Goal: Find specific page/section: Find specific page/section

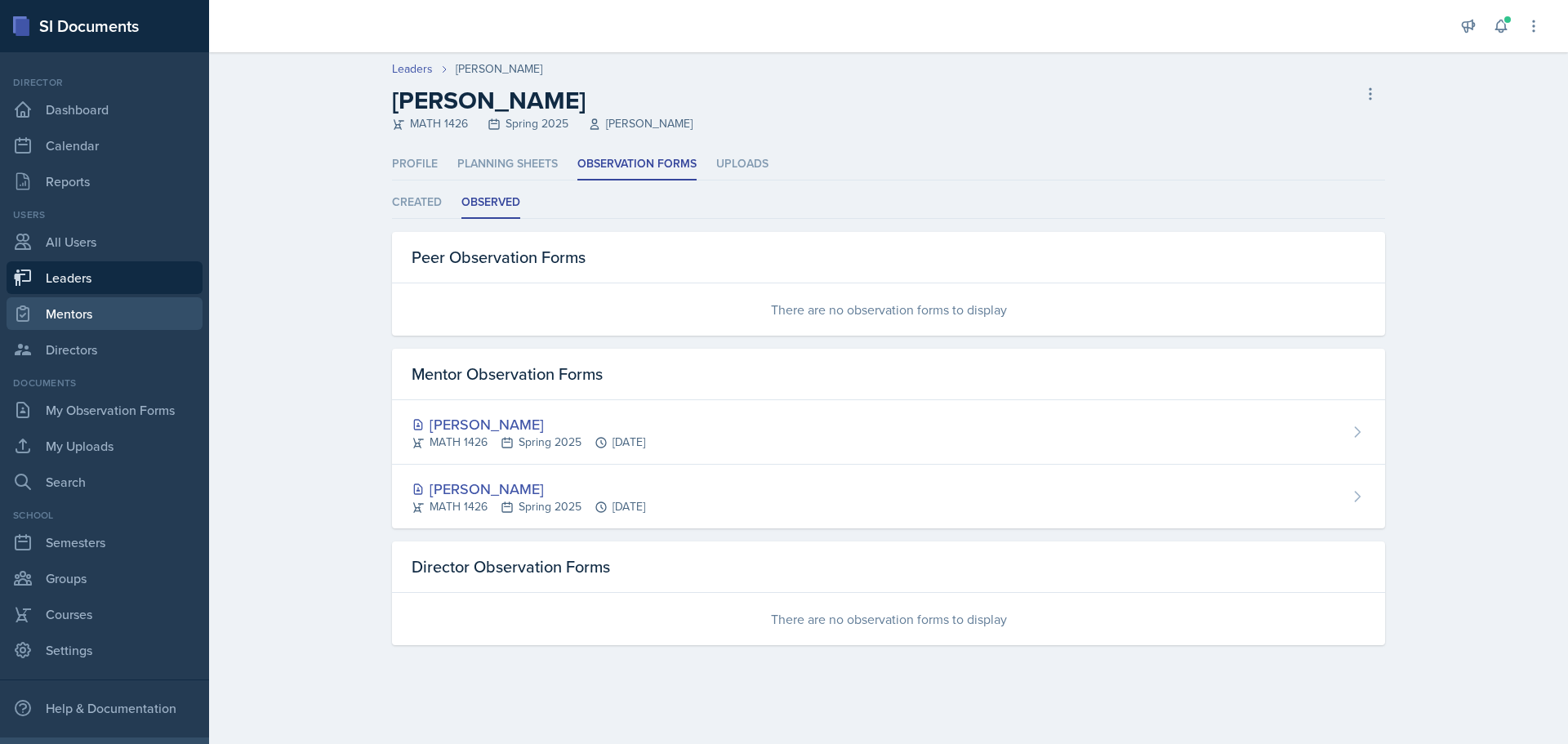
click at [75, 318] on link "Mentors" at bounding box center [104, 313] width 196 height 33
select select "a8c40de0-d7eb-4f82-90ee-ac0c6ce45f71"
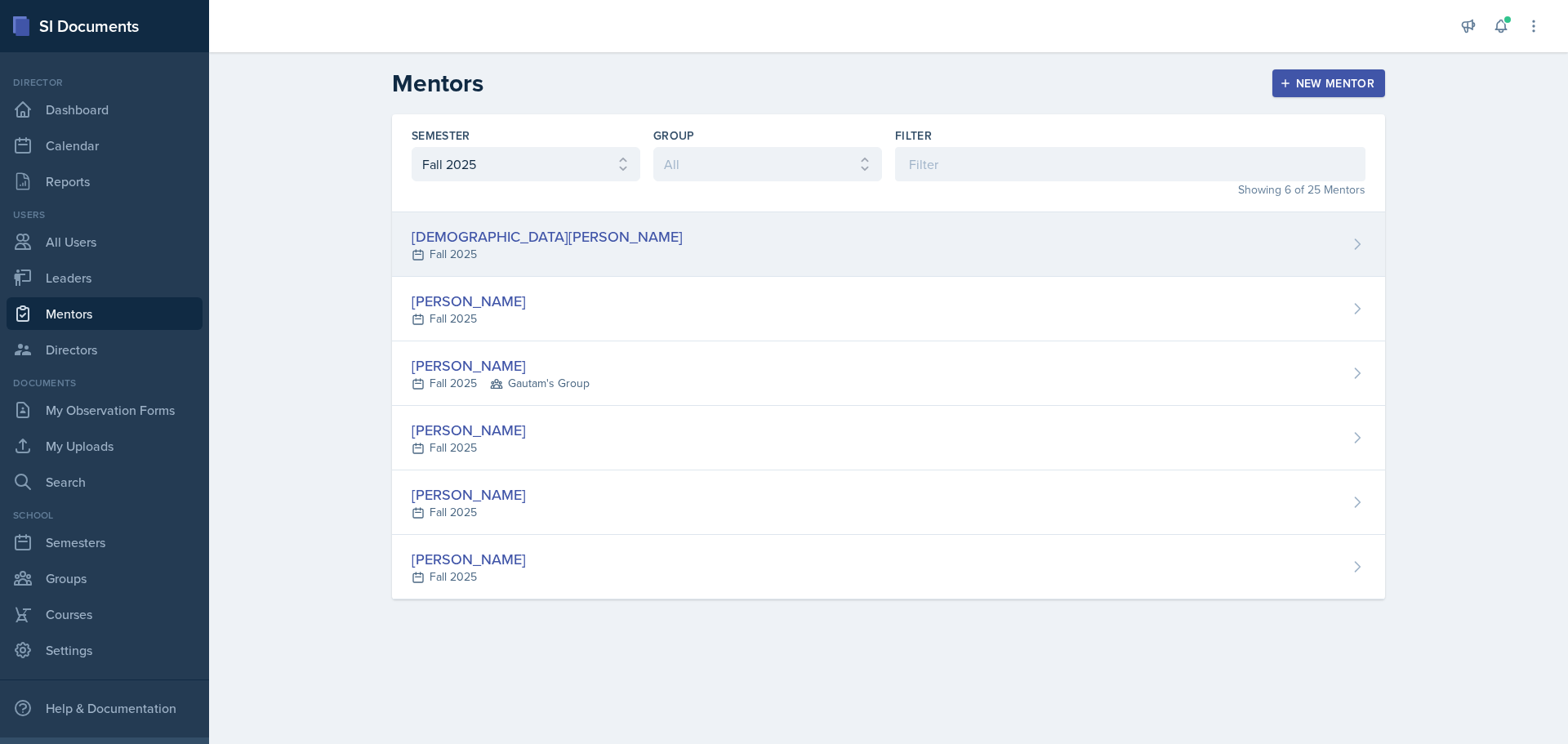
click at [512, 237] on div "[DEMOGRAPHIC_DATA][PERSON_NAME]" at bounding box center [547, 237] width 271 height 22
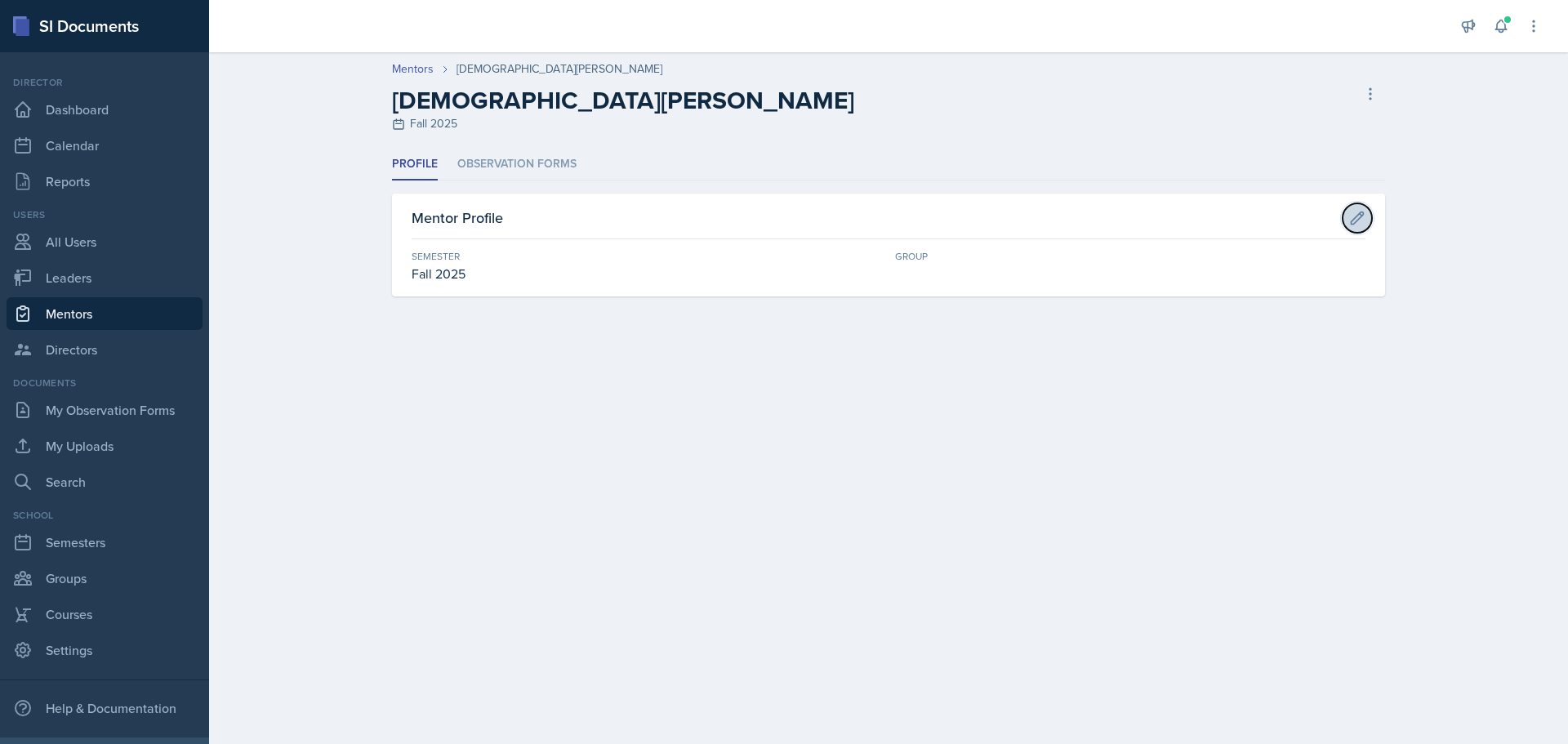
click at [1361, 218] on icon at bounding box center [1357, 218] width 17 height 17
select select "a8c40de0-d7eb-4f82-90ee-ac0c6ce45f71"
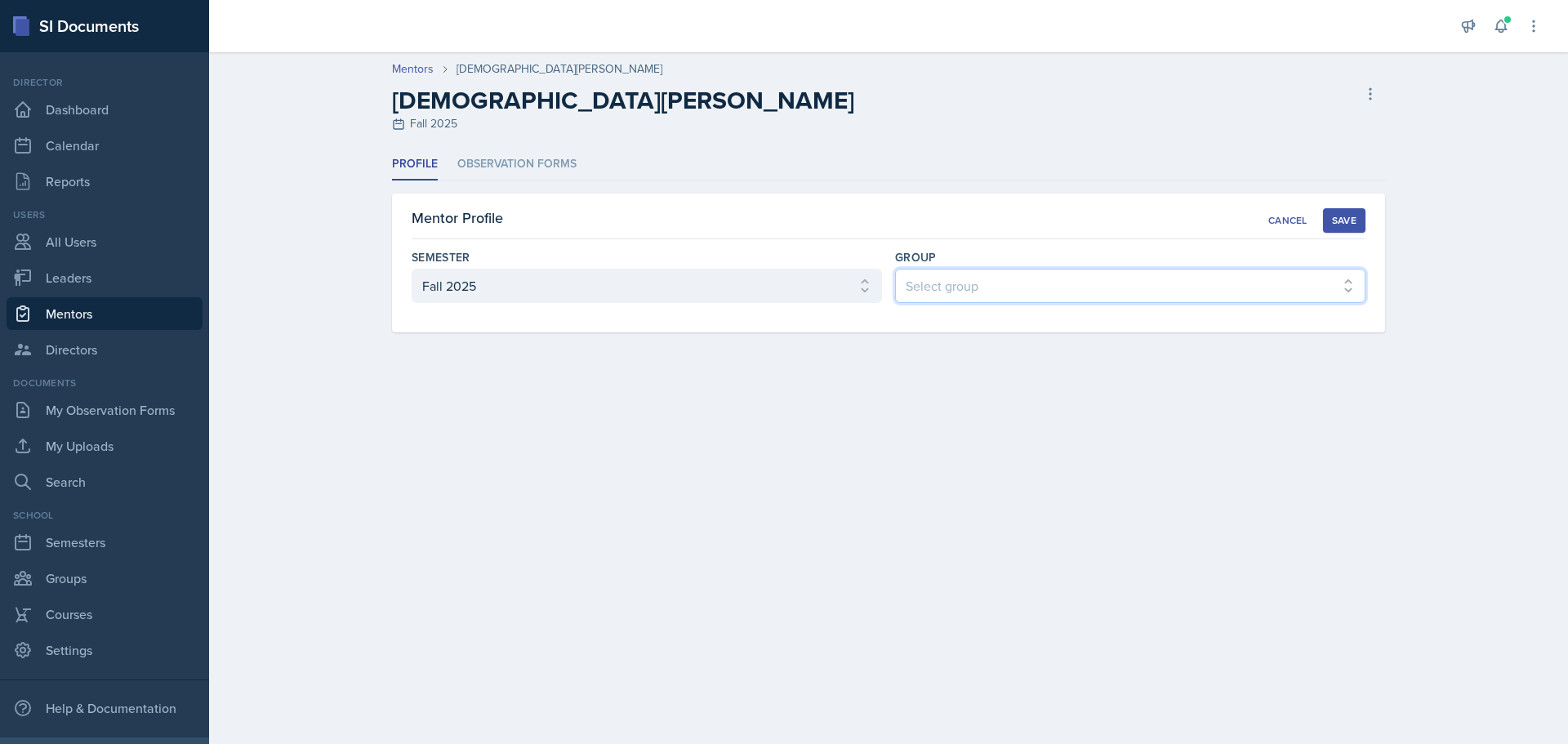
click at [950, 294] on select "Select group [PERSON_NAME]'s Group [PERSON_NAME]'s Group Yash's Group [PERSON_N…" at bounding box center [1130, 285] width 470 height 34
select select "7a85f5d3-7438-453c-8286-8ef7f934dbc0"
click at [895, 268] on select "Select group [PERSON_NAME]'s Group [PERSON_NAME]'s Group Yash's Group [PERSON_N…" at bounding box center [1130, 285] width 470 height 34
click at [37, 275] on link "Leaders" at bounding box center [104, 277] width 196 height 33
select select "a8c40de0-d7eb-4f82-90ee-ac0c6ce45f71"
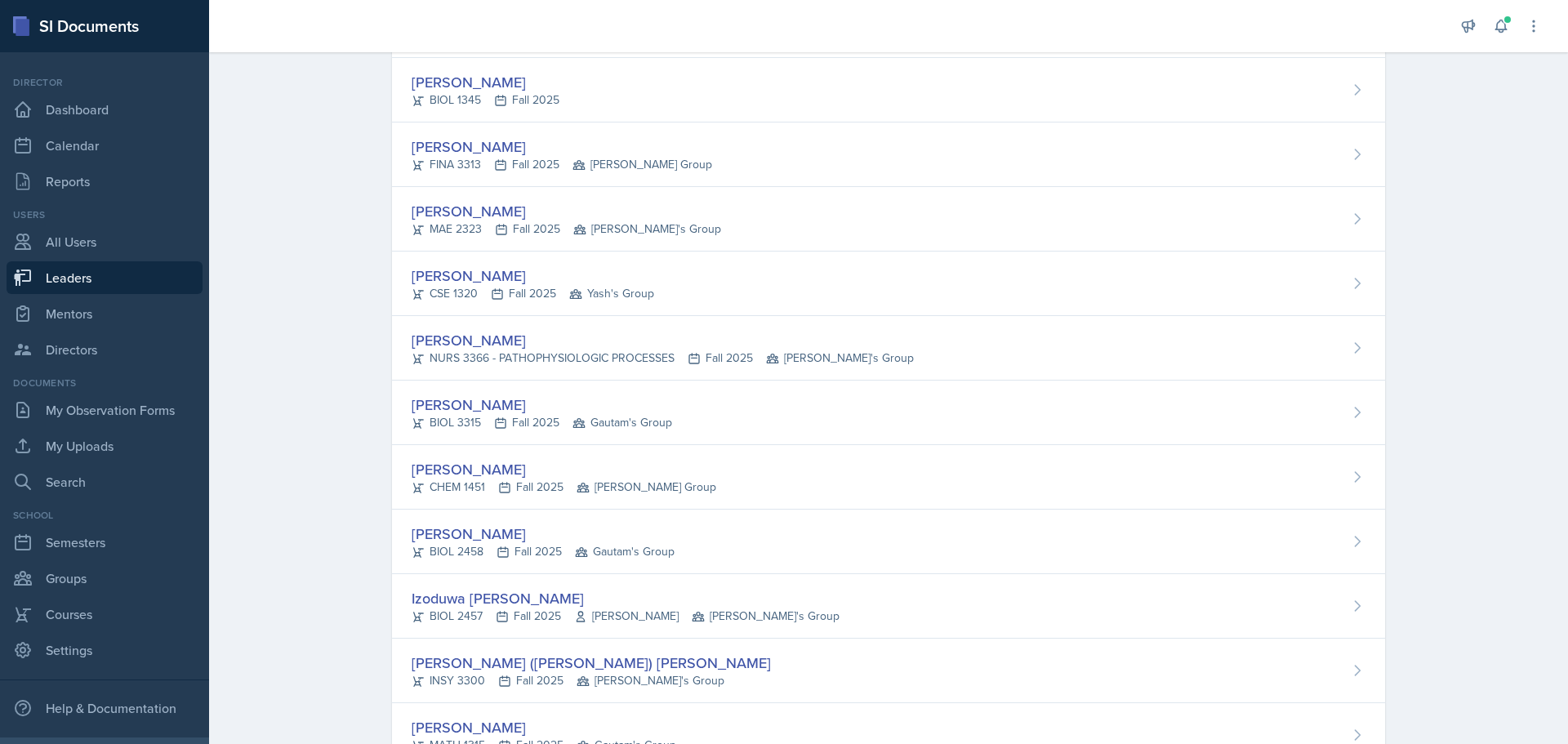
scroll to position [1055, 0]
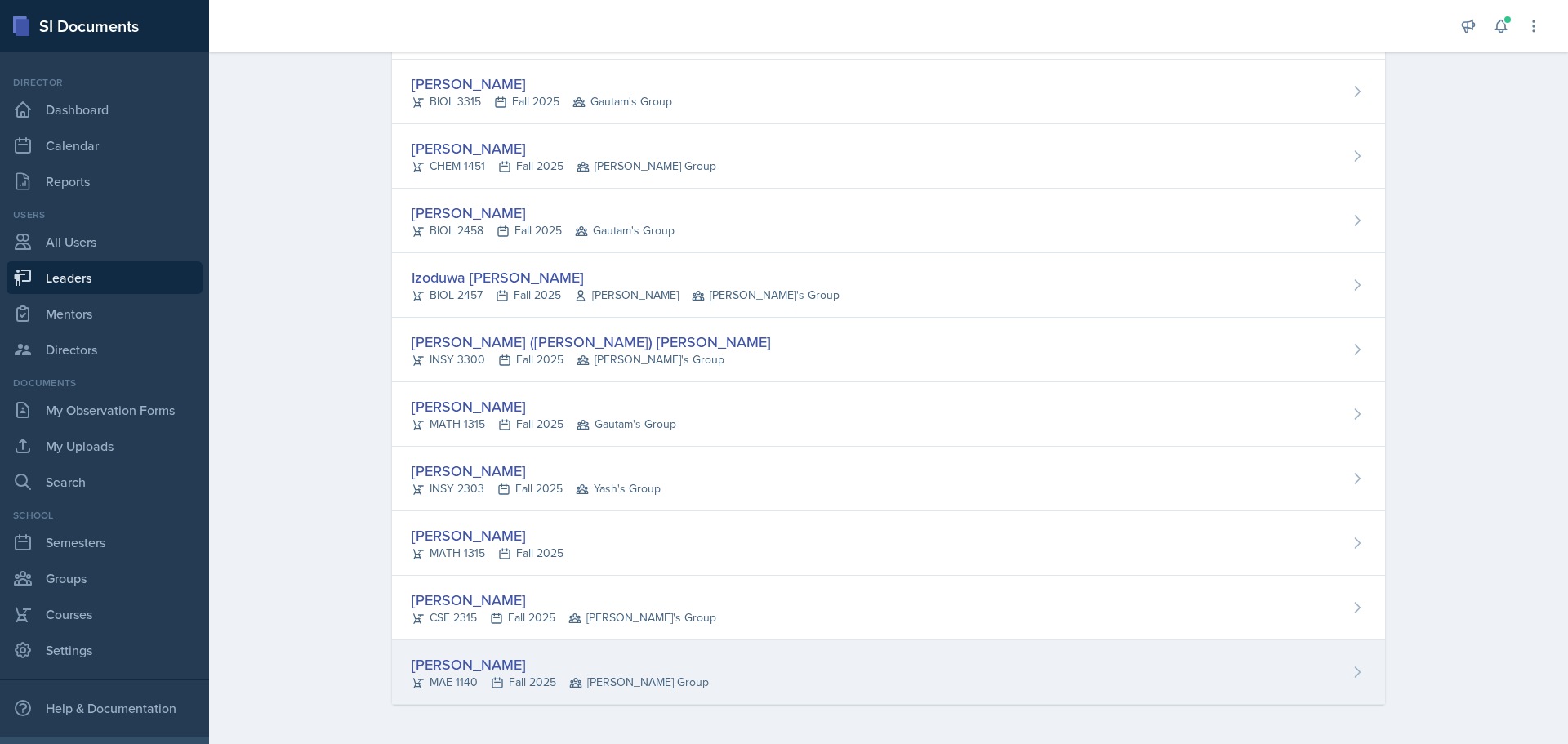
click at [544, 658] on div "[PERSON_NAME]" at bounding box center [560, 664] width 297 height 22
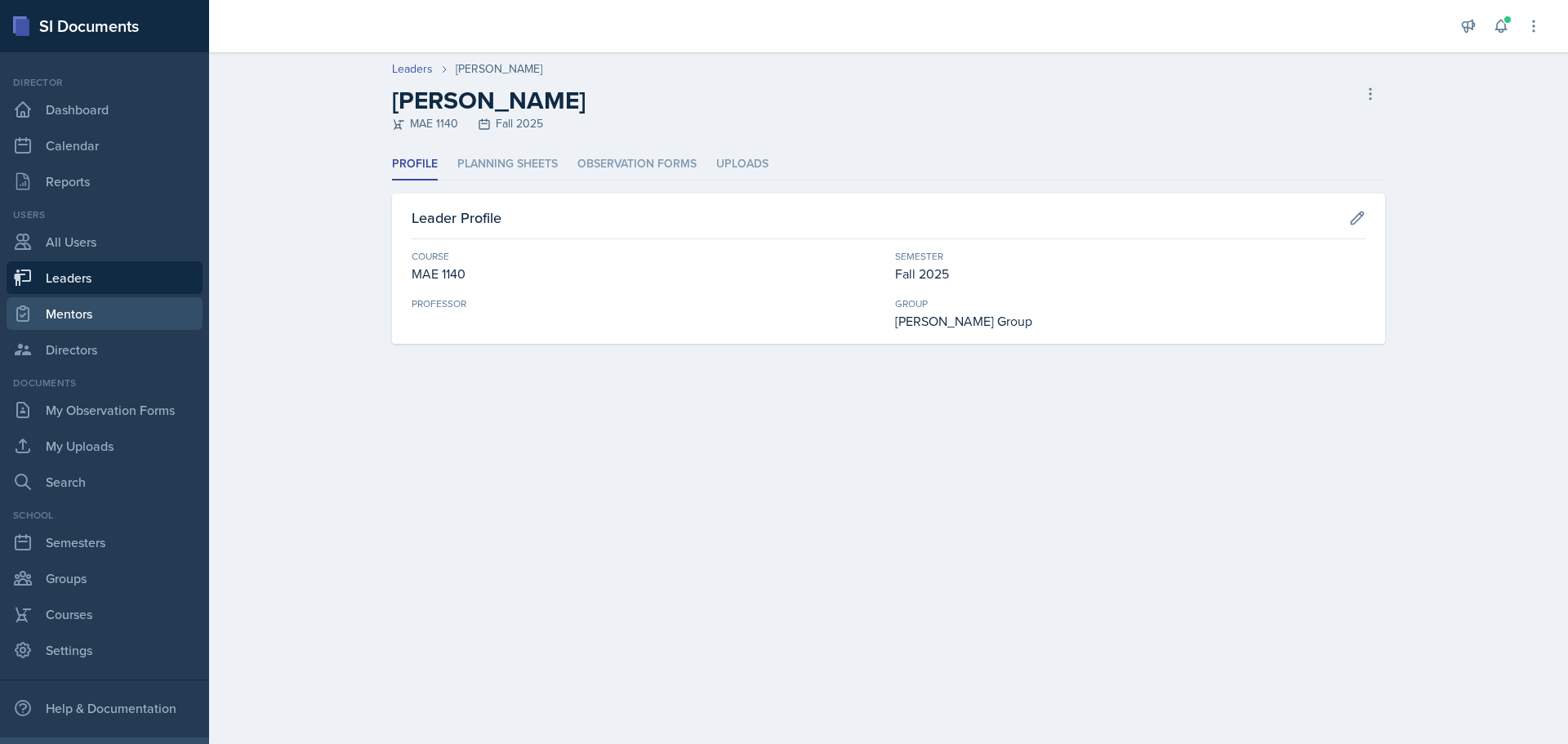
click at [64, 314] on link "Mentors" at bounding box center [104, 313] width 196 height 33
select select "a8c40de0-d7eb-4f82-90ee-ac0c6ce45f71"
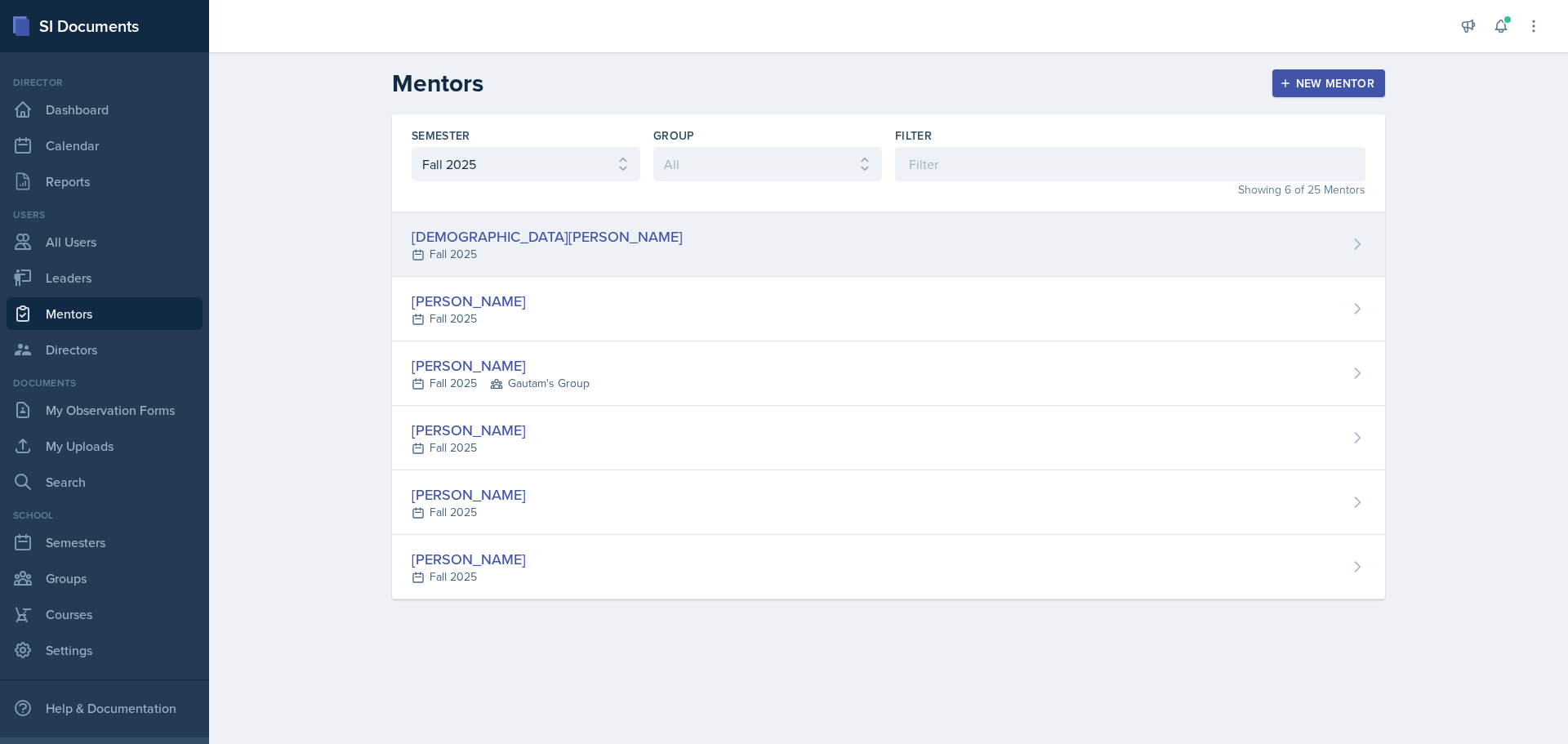
click at [454, 244] on div "[DEMOGRAPHIC_DATA][PERSON_NAME]" at bounding box center [547, 237] width 271 height 22
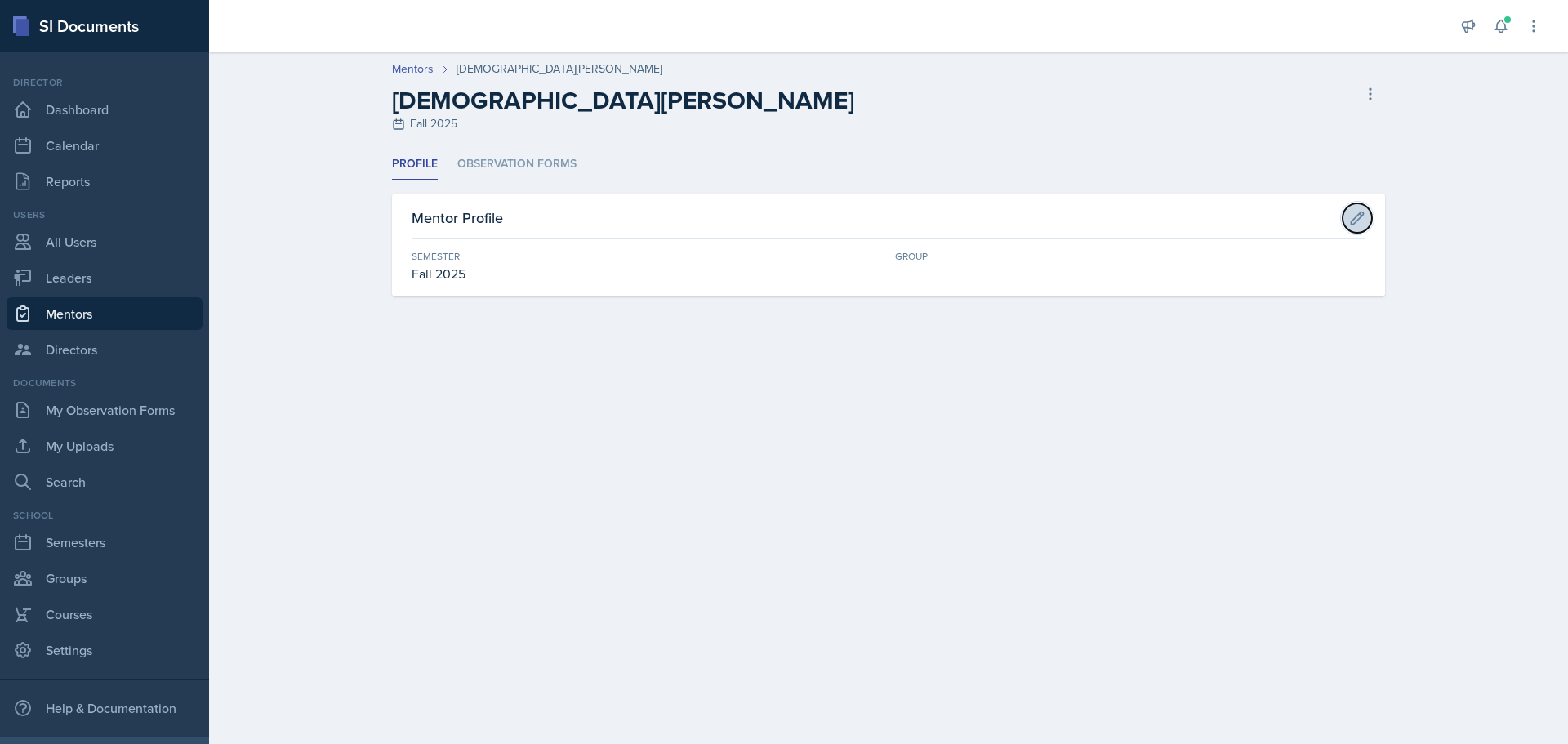
click at [1357, 215] on icon at bounding box center [1357, 218] width 17 height 17
select select "a8c40de0-d7eb-4f82-90ee-ac0c6ce45f71"
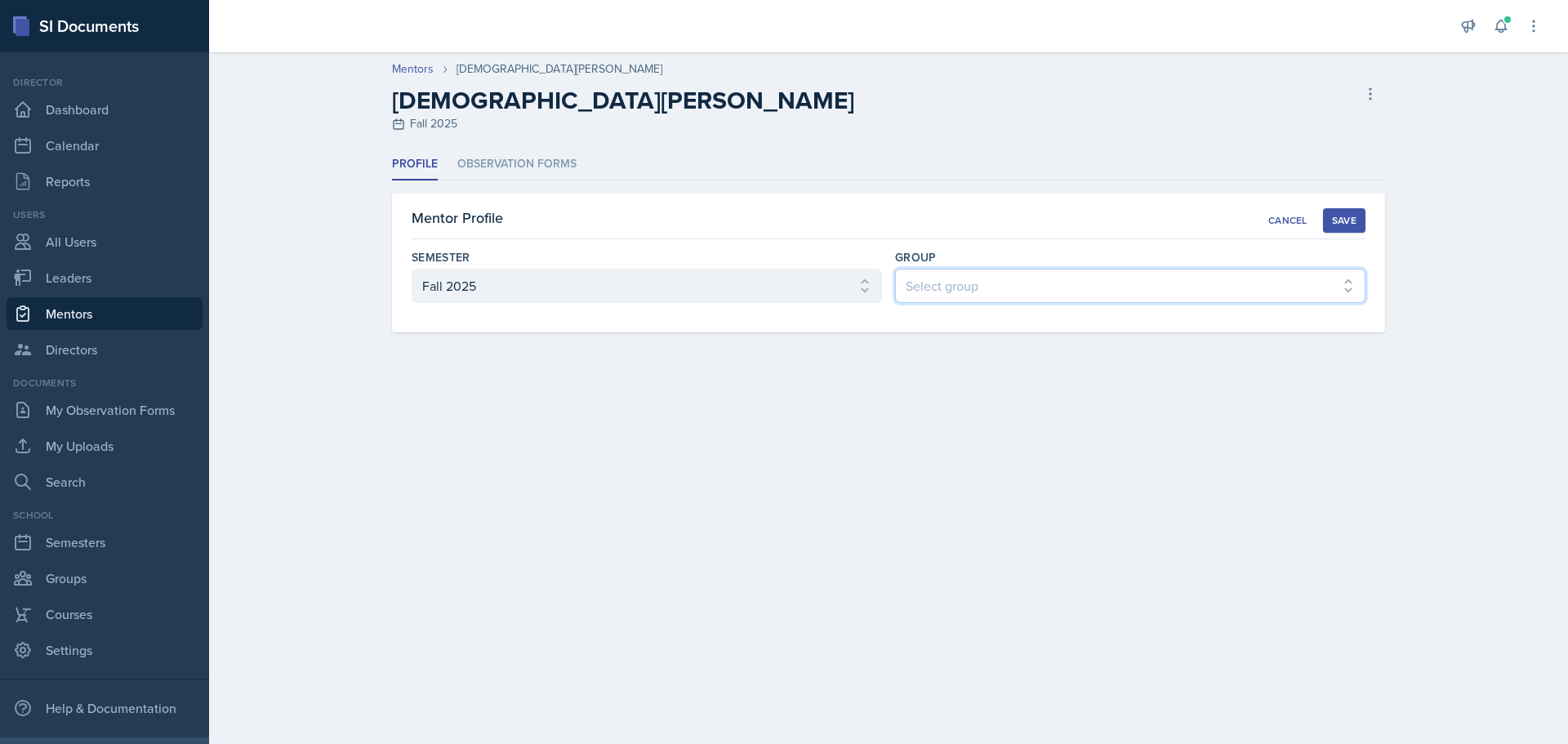
click at [1067, 283] on select "Select group [PERSON_NAME]'s Group [PERSON_NAME]'s Group Yash's Group [PERSON_N…" at bounding box center [1130, 285] width 470 height 34
select select "7a85f5d3-7438-453c-8286-8ef7f934dbc0"
click at [895, 268] on select "Select group [PERSON_NAME]'s Group [PERSON_NAME]'s Group Yash's Group [PERSON_N…" at bounding box center [1130, 285] width 470 height 34
click at [1363, 213] on button "Save" at bounding box center [1344, 221] width 43 height 24
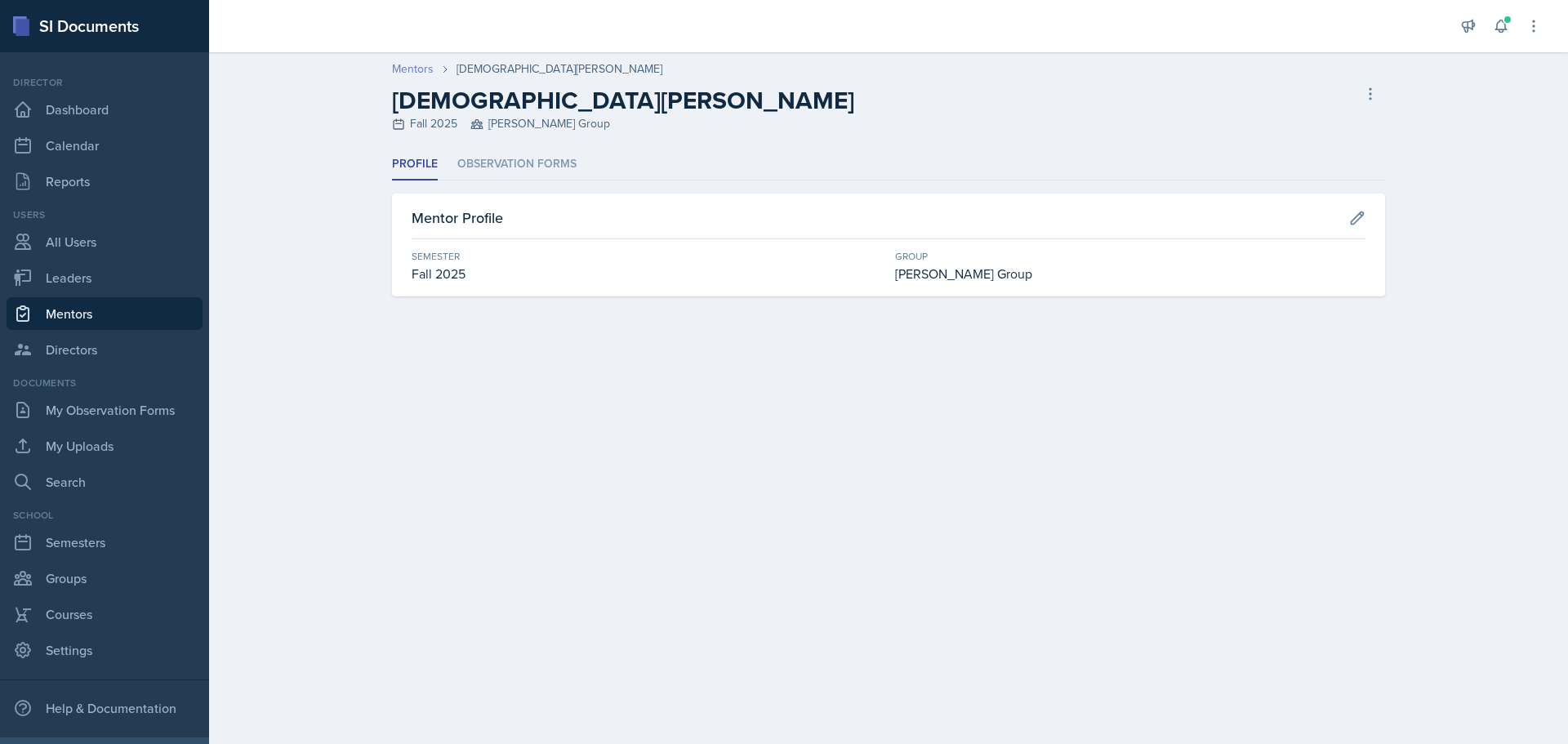
click at [426, 70] on link "Mentors" at bounding box center [413, 69] width 42 height 17
select select "a8c40de0-d7eb-4f82-90ee-ac0c6ce45f71"
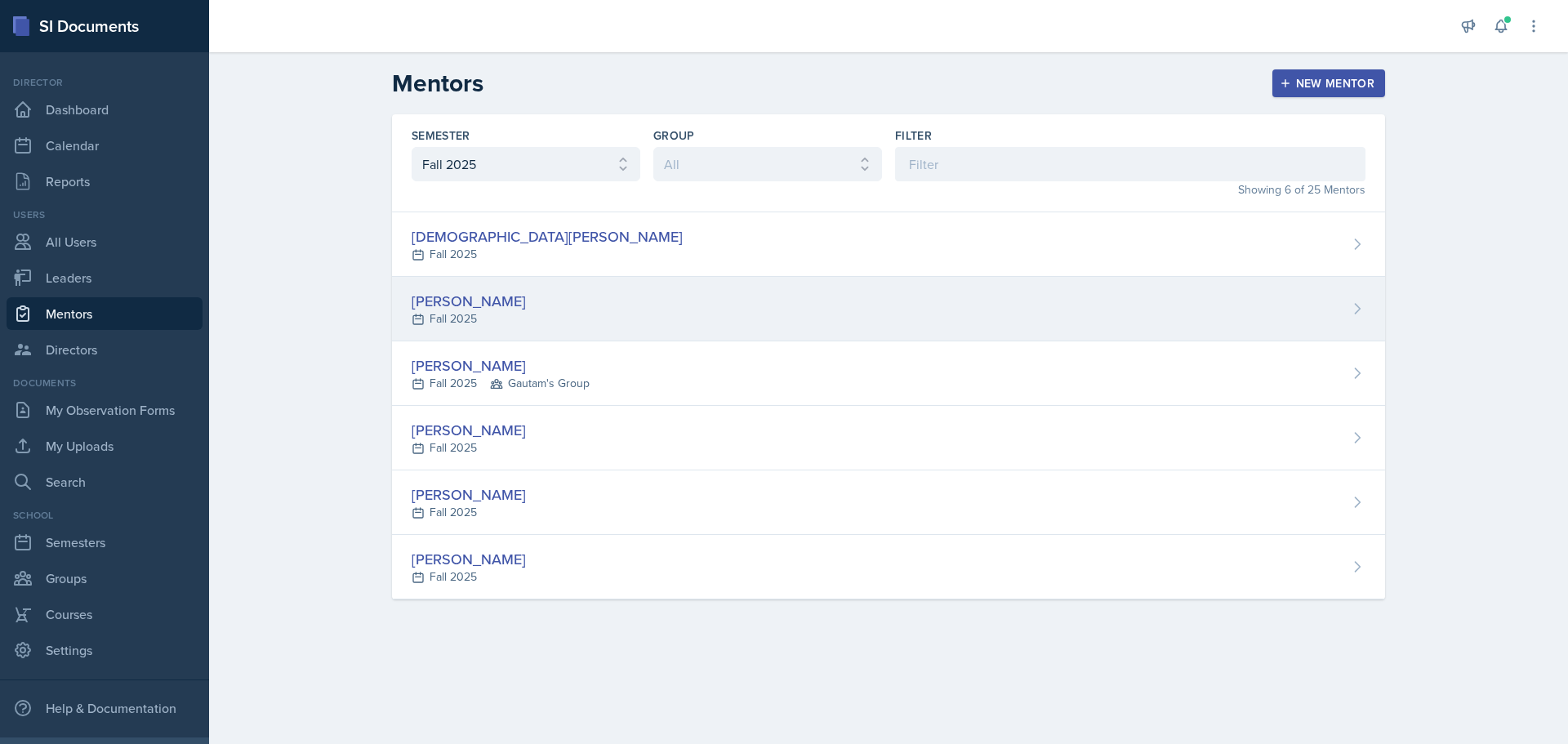
click at [452, 304] on div "[PERSON_NAME]" at bounding box center [469, 301] width 115 height 22
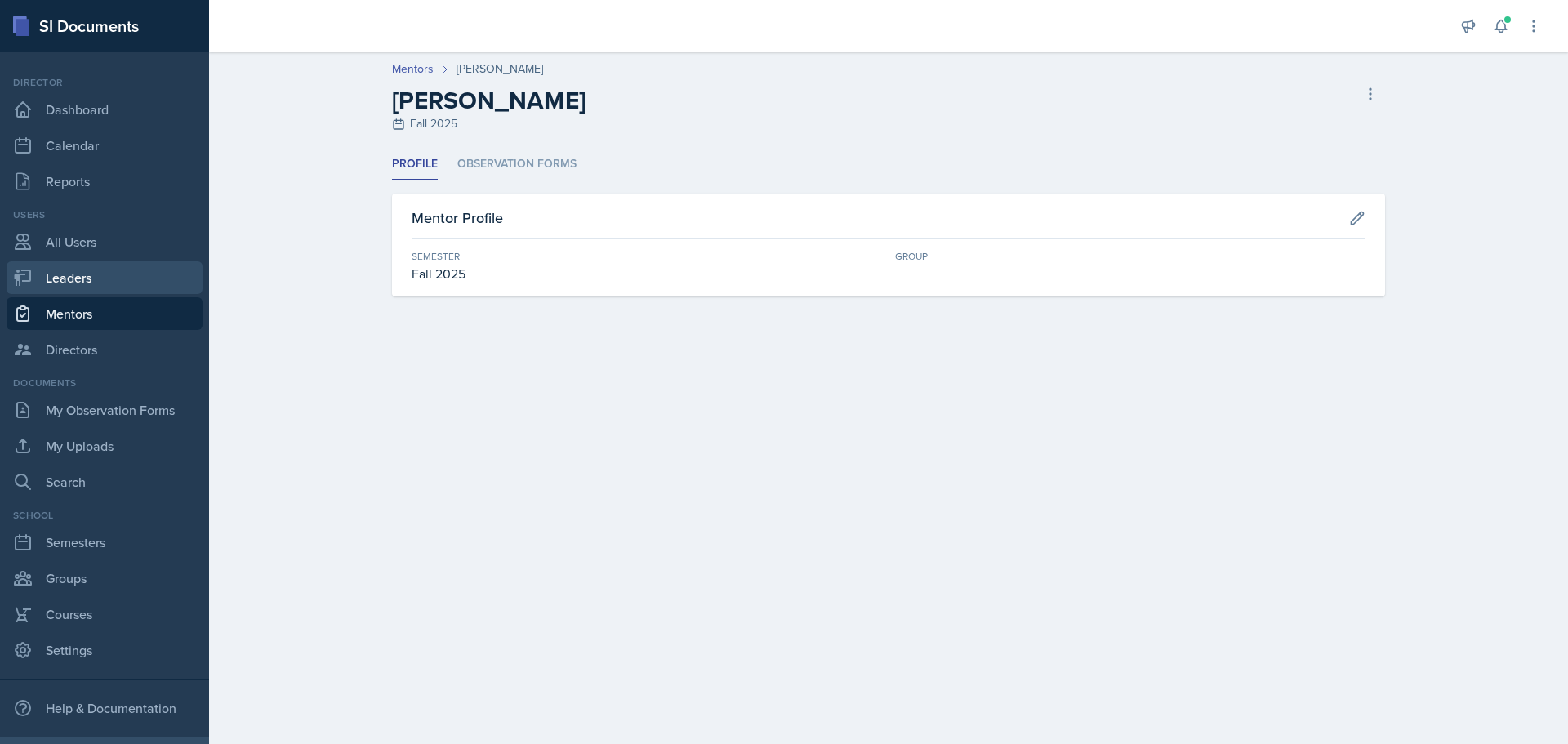
click at [52, 269] on link "Leaders" at bounding box center [104, 277] width 196 height 33
select select "a8c40de0-d7eb-4f82-90ee-ac0c6ce45f71"
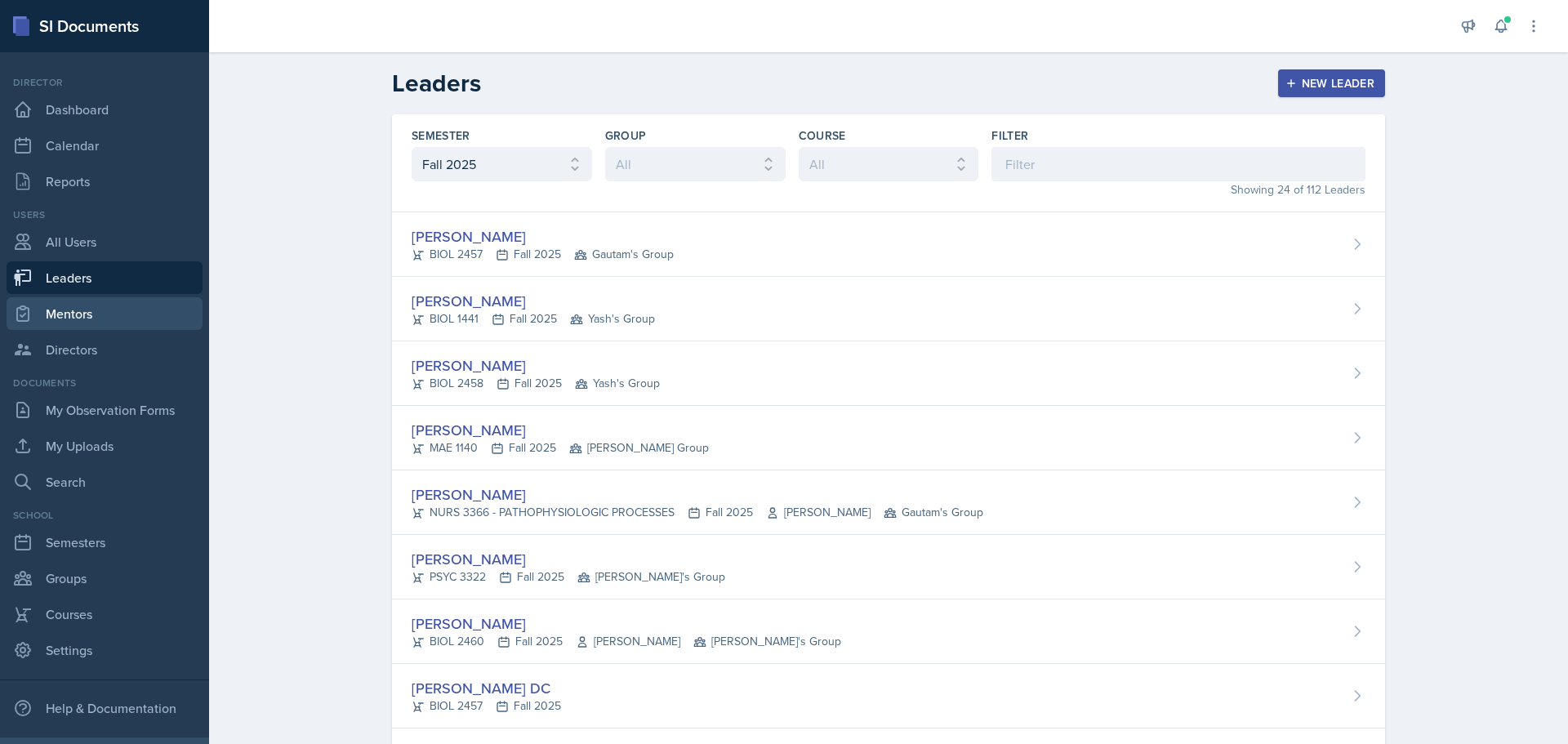
click at [54, 313] on link "Mentors" at bounding box center [104, 313] width 196 height 33
select select "a8c40de0-d7eb-4f82-90ee-ac0c6ce45f71"
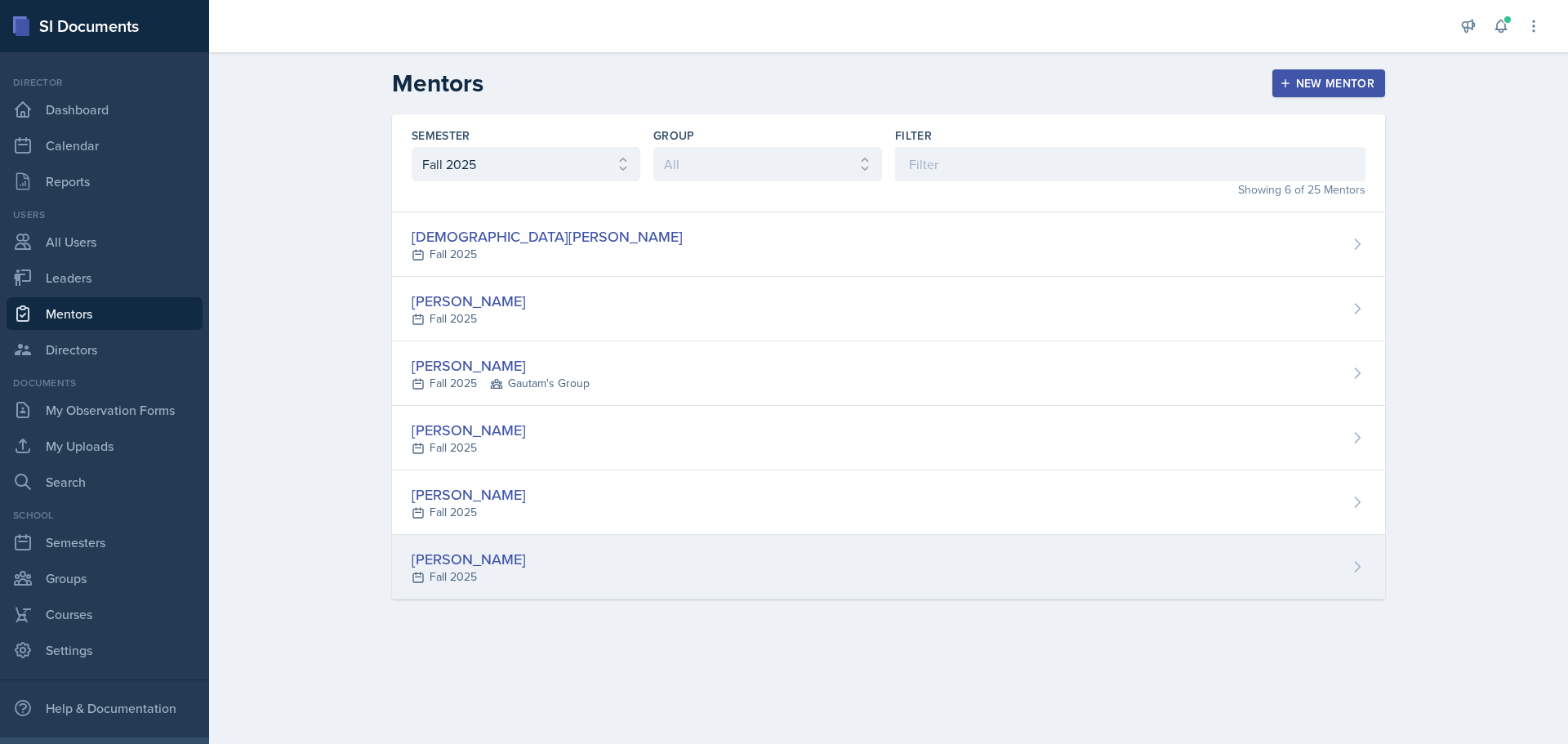
click at [477, 561] on div "[PERSON_NAME]" at bounding box center [469, 559] width 115 height 22
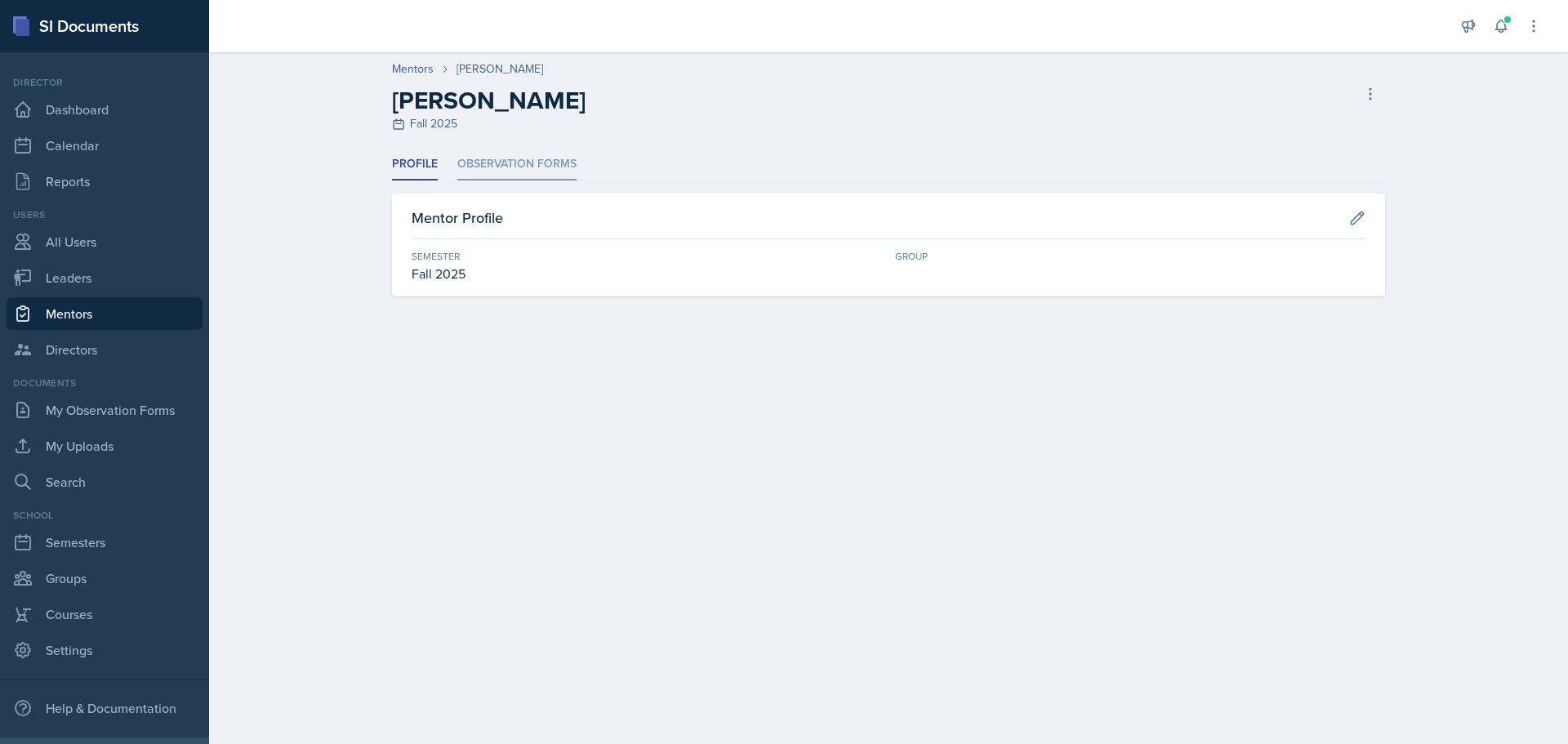
click at [500, 163] on li "Observation Forms" at bounding box center [517, 165] width 119 height 32
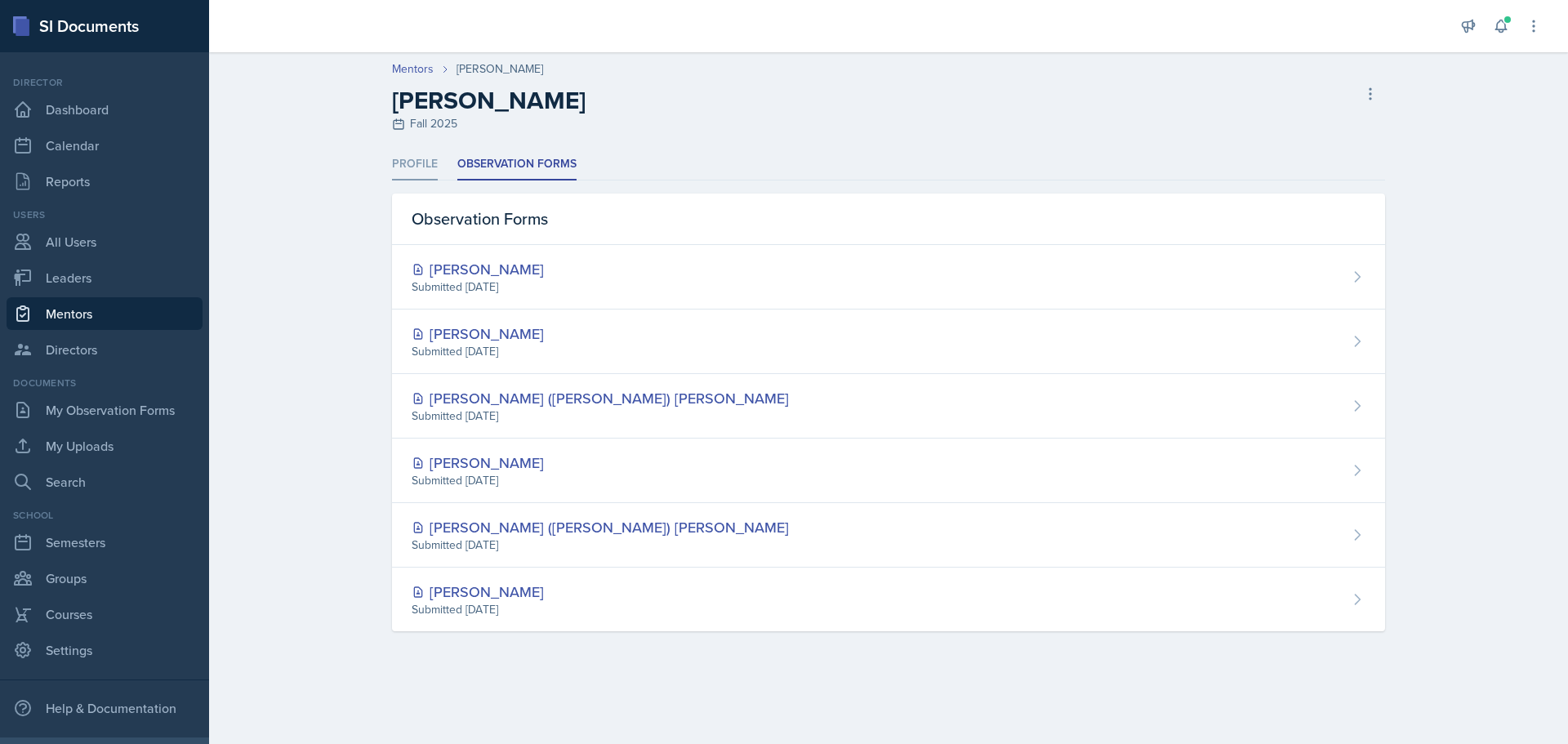
click at [414, 156] on li "Profile" at bounding box center [415, 165] width 46 height 32
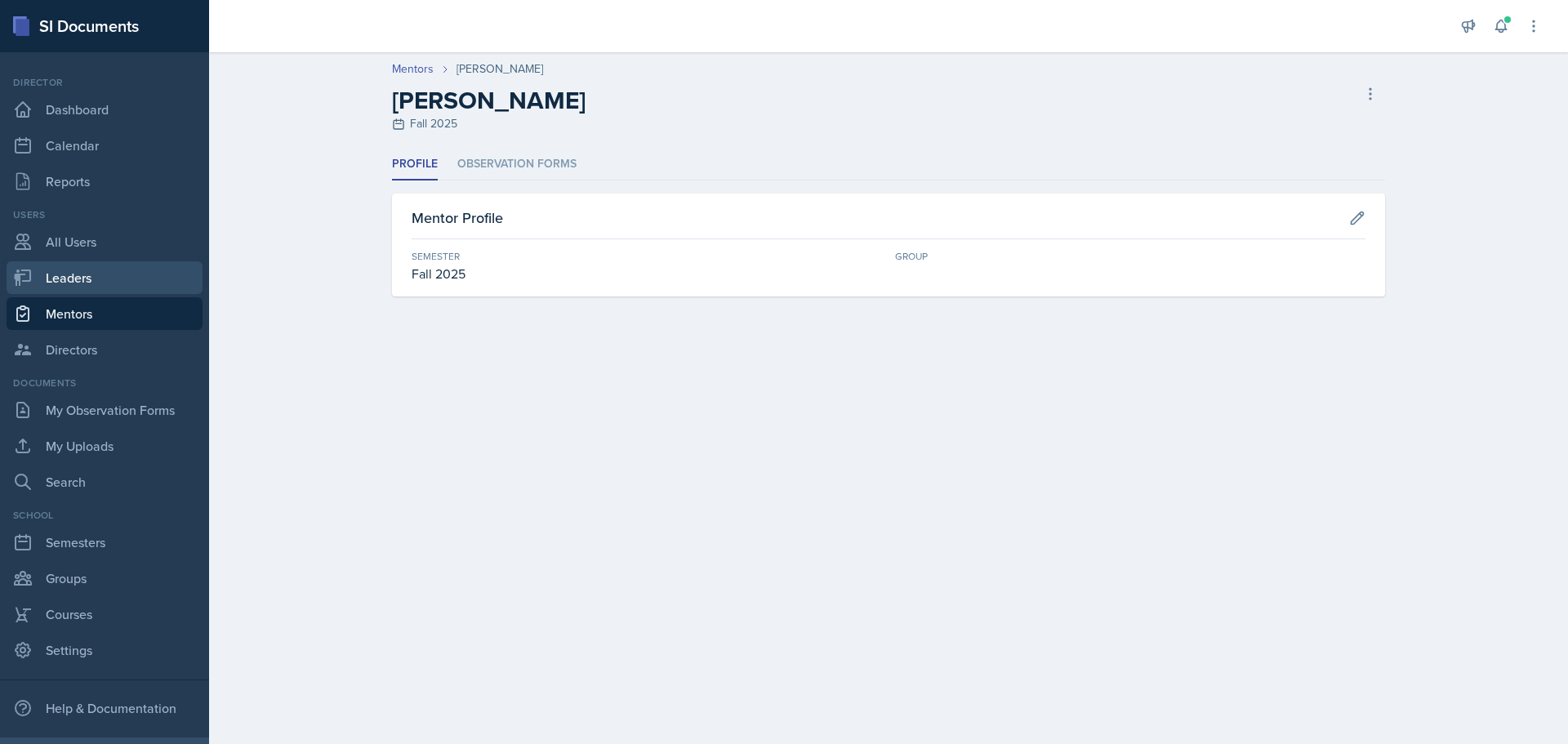
click at [82, 285] on link "Leaders" at bounding box center [104, 277] width 196 height 33
select select "a8c40de0-d7eb-4f82-90ee-ac0c6ce45f71"
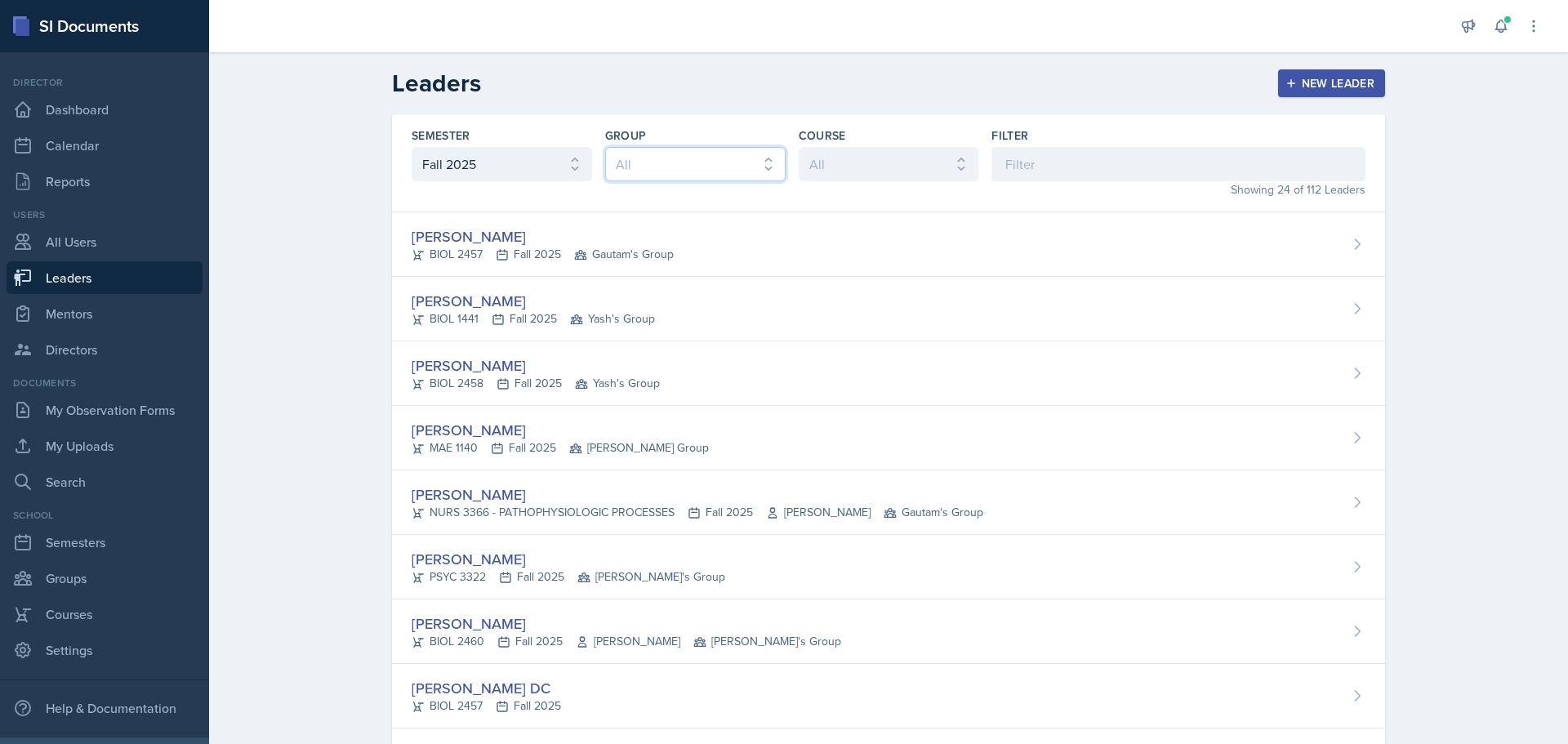
click at [622, 175] on select "All Lauryn's Group Robin's Group Yash's Group [PERSON_NAME] Group Gautam's Group" at bounding box center [696, 164] width 181 height 34
select select "7a85f5d3-7438-453c-8286-8ef7f934dbc0"
click at [606, 147] on select "All Lauryn's Group Robin's Group Yash's Group [PERSON_NAME] Group Gautam's Group" at bounding box center [696, 164] width 181 height 34
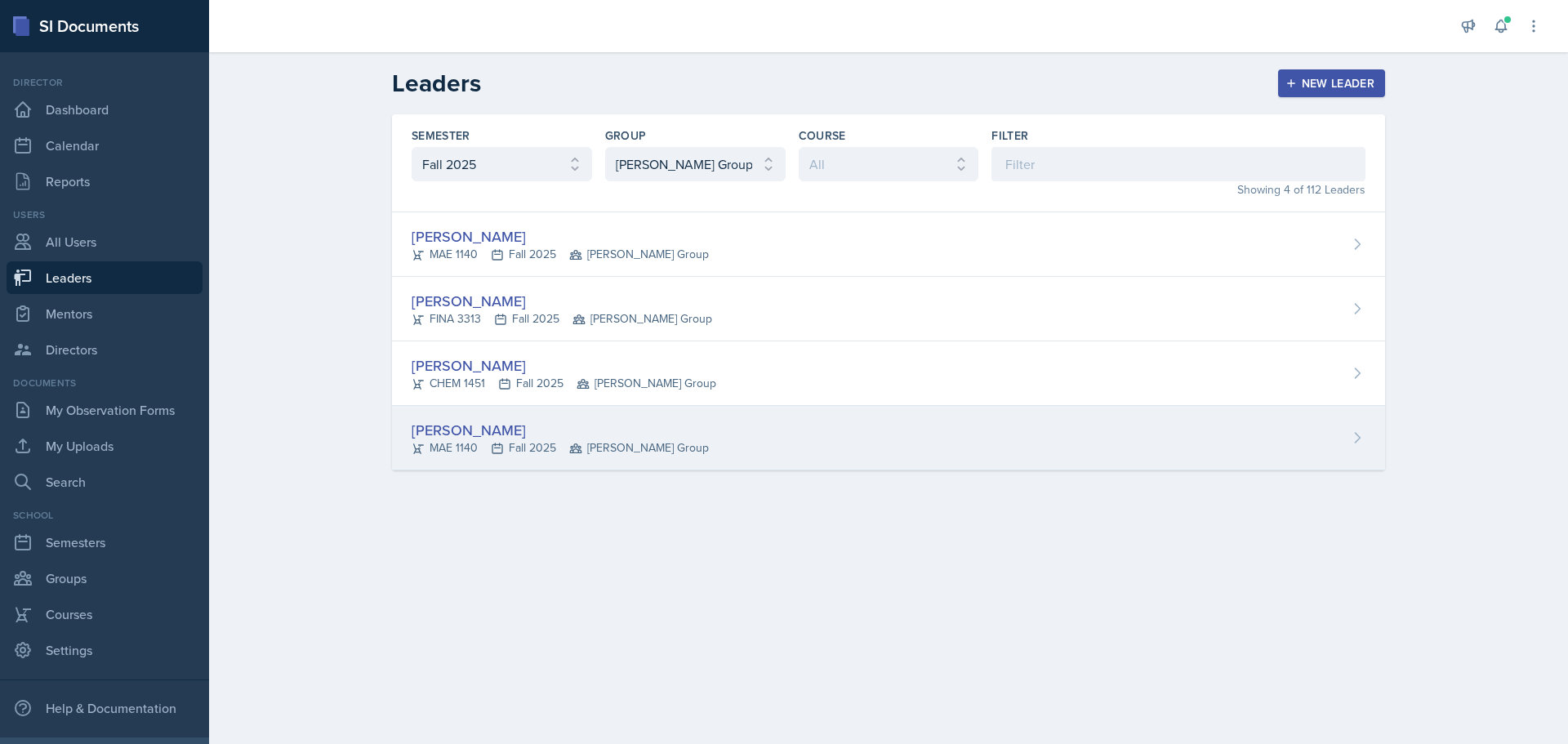
click at [485, 431] on div "[PERSON_NAME]" at bounding box center [560, 430] width 297 height 22
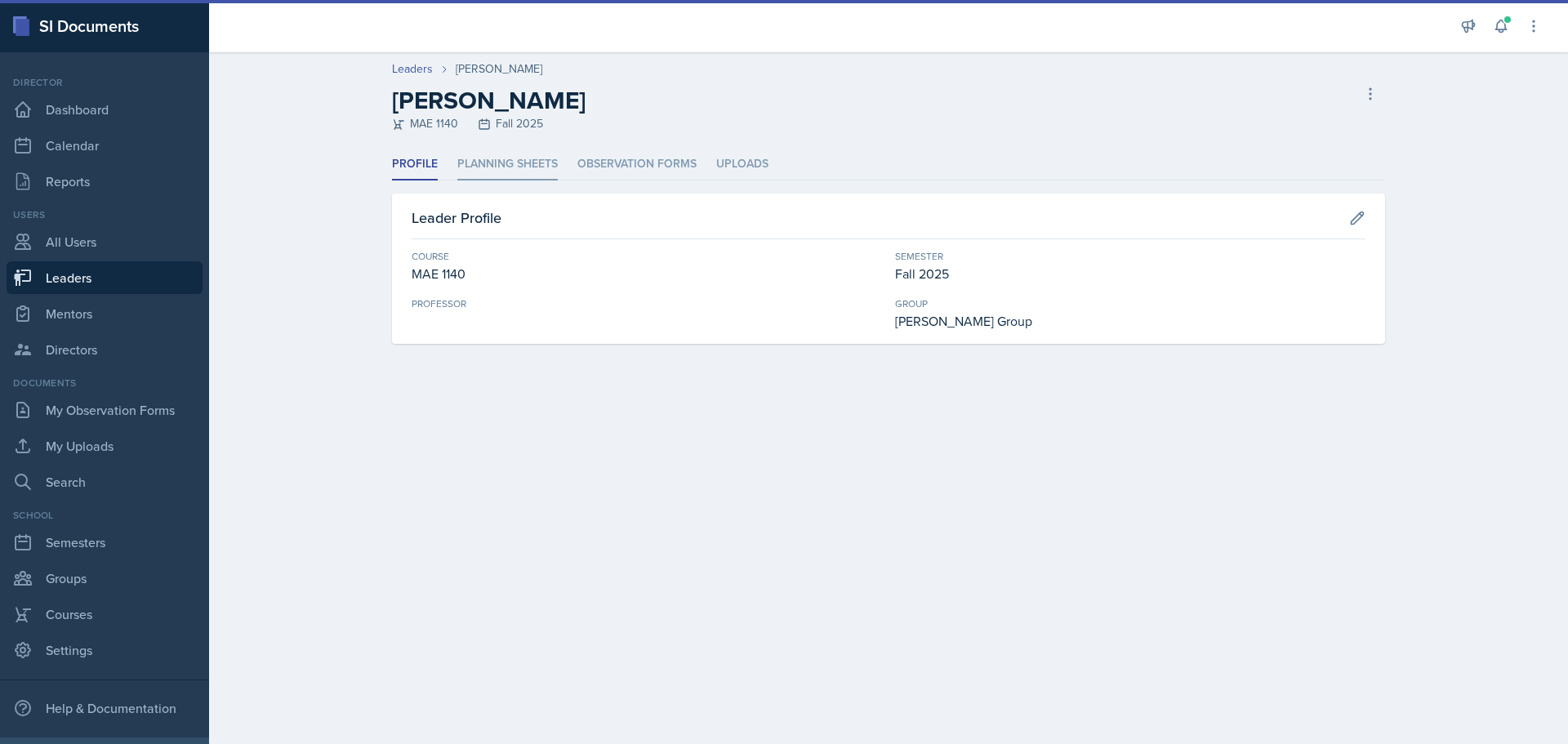
click at [527, 163] on li "Planning Sheets" at bounding box center [508, 165] width 101 height 32
